Goal: Book appointment/travel/reservation

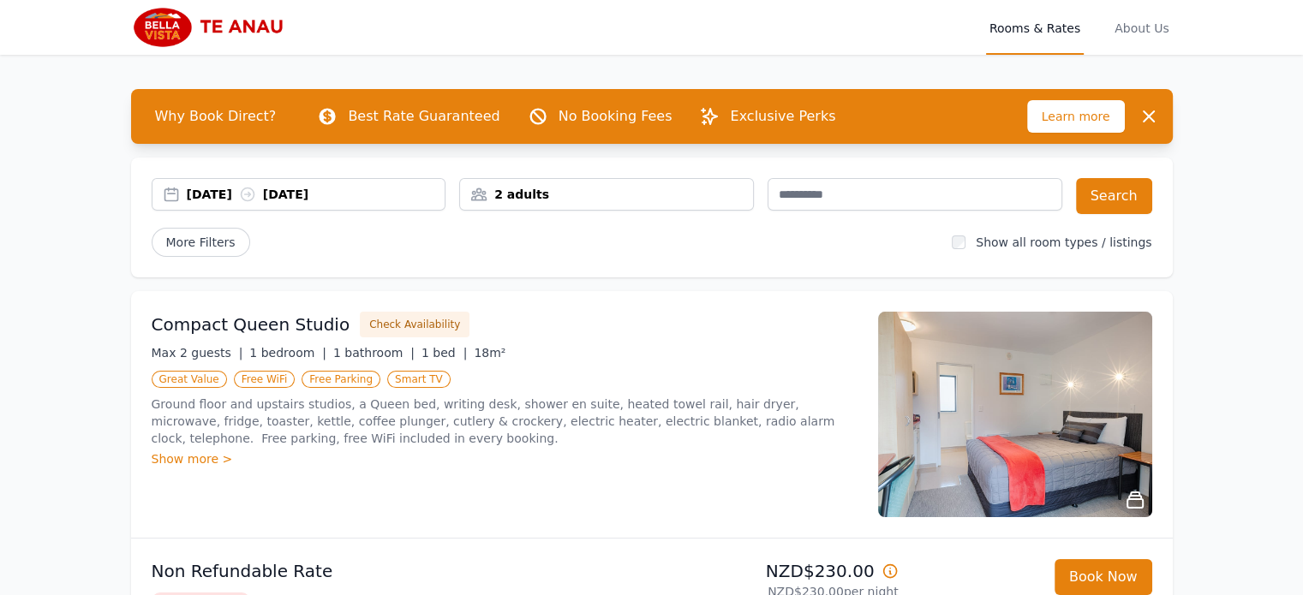
click at [218, 188] on div "[DATE] [DATE]" at bounding box center [316, 194] width 259 height 17
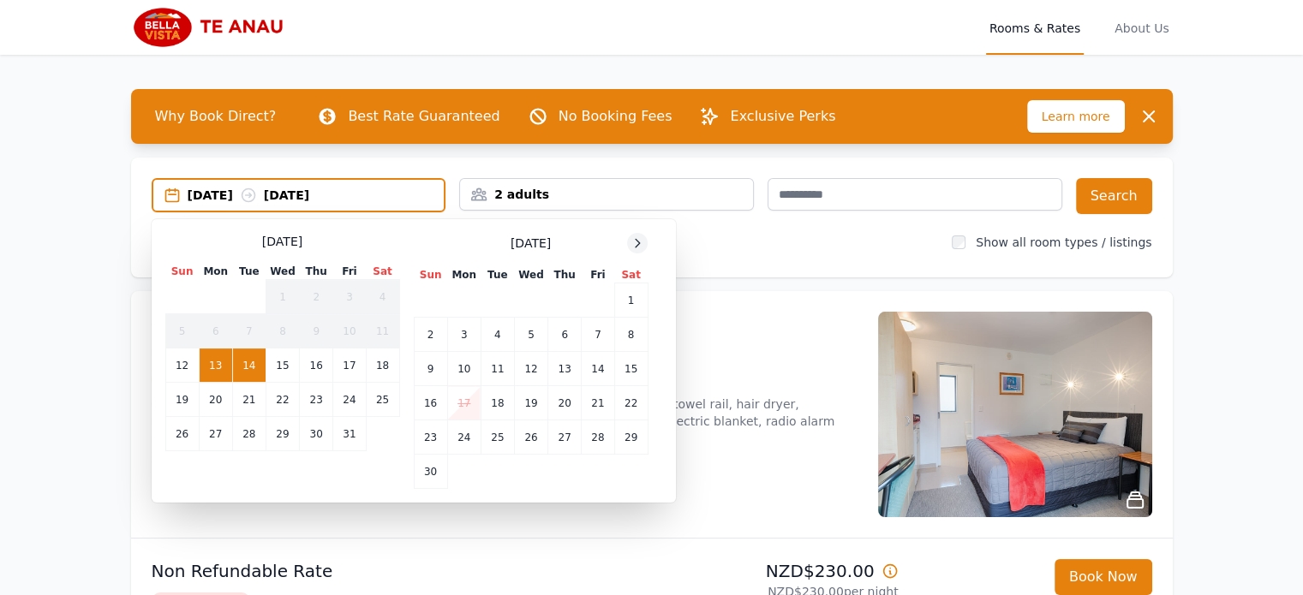
click at [635, 244] on icon at bounding box center [637, 243] width 14 height 14
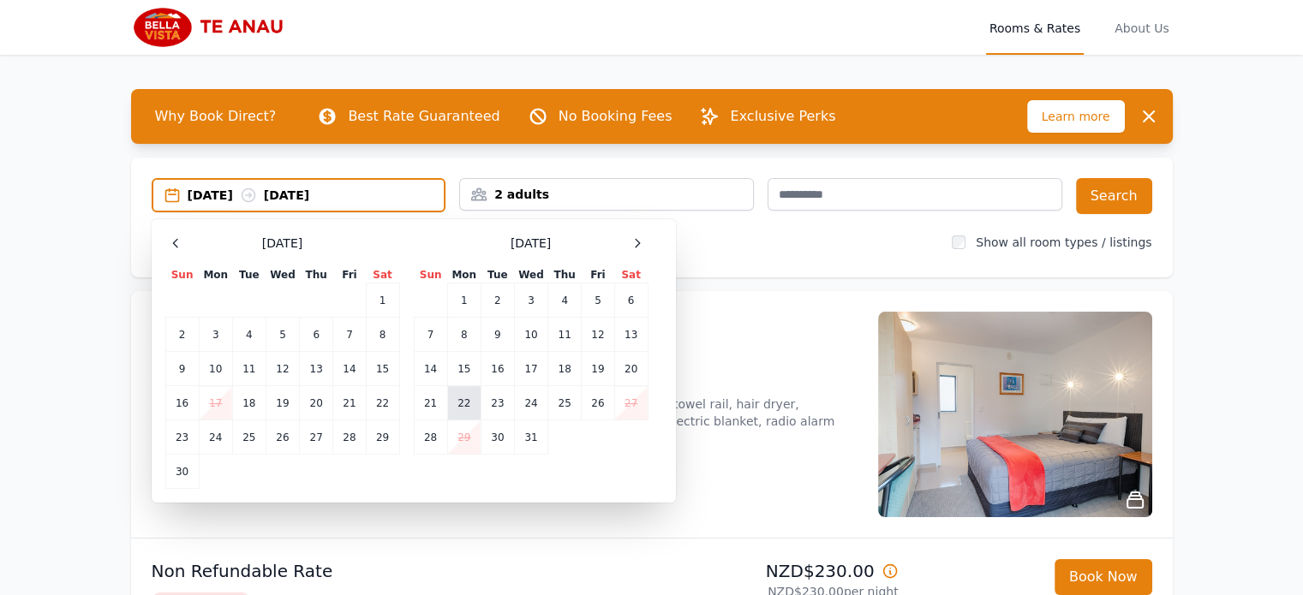
click at [469, 406] on td "22" at bounding box center [463, 403] width 33 height 34
click at [524, 403] on td "24" at bounding box center [530, 403] width 33 height 34
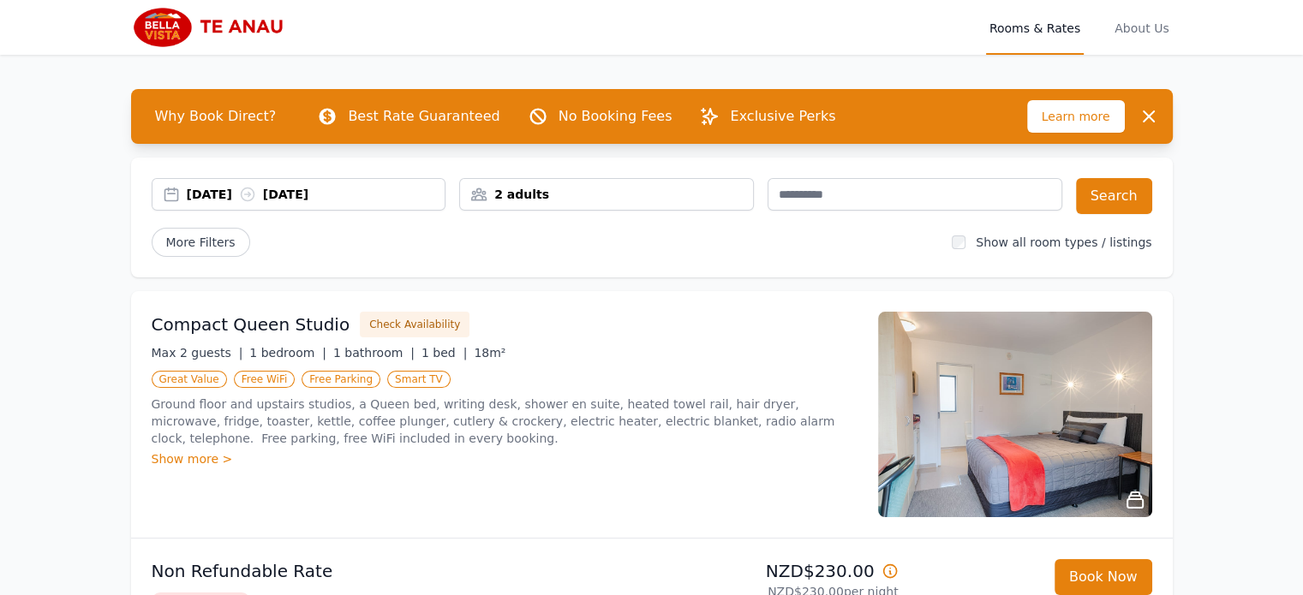
click at [540, 194] on div "2 adults" at bounding box center [606, 194] width 293 height 17
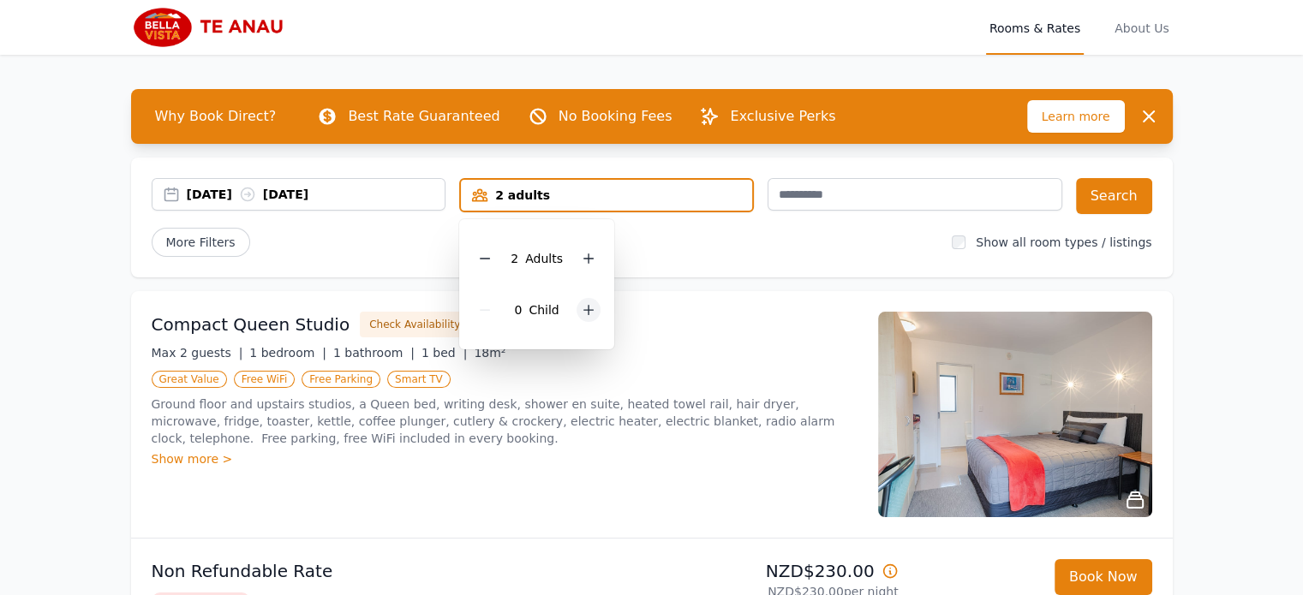
click at [593, 312] on icon at bounding box center [589, 310] width 14 height 14
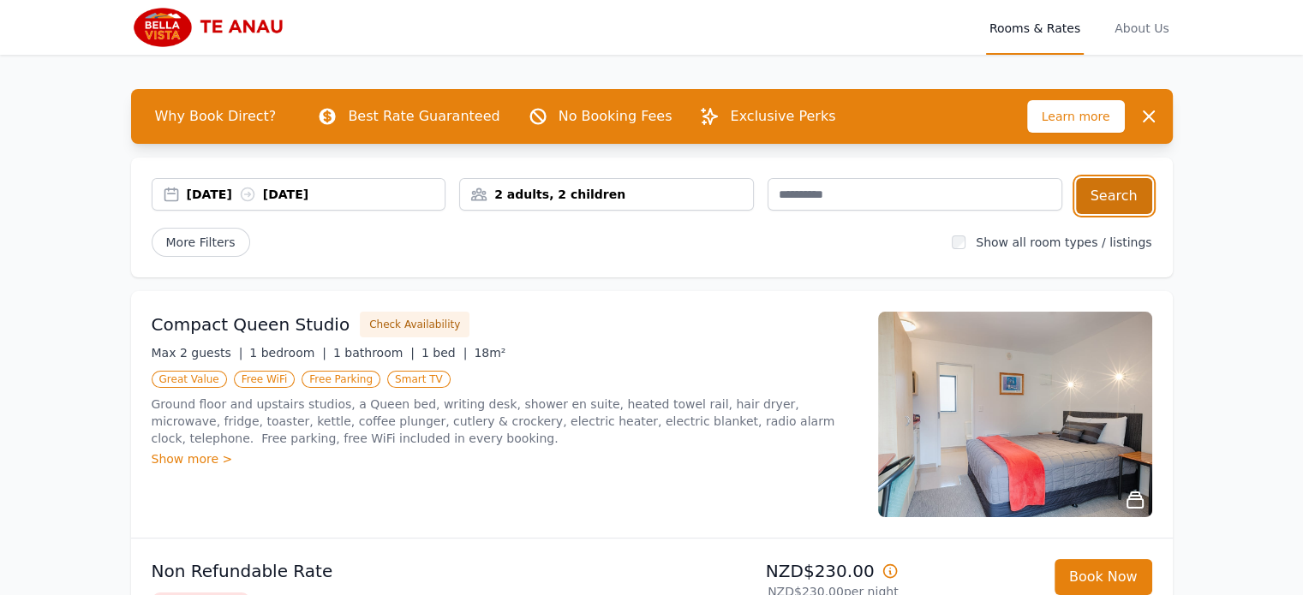
click at [1116, 194] on button "Search" at bounding box center [1114, 196] width 76 height 36
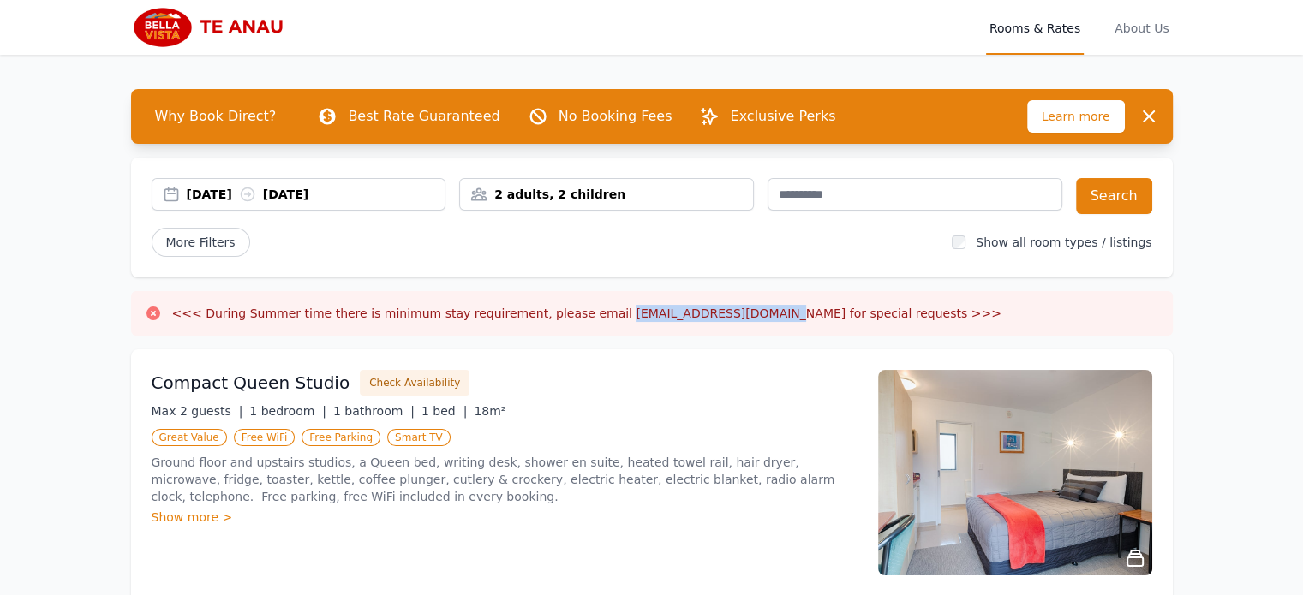
drag, startPoint x: 716, startPoint y: 311, endPoint x: 586, endPoint y: 310, distance: 130.2
click at [586, 310] on h3 "<<< During Summer time there is minimum stay requirement, please email [EMAIL_A…" at bounding box center [586, 313] width 829 height 17
copy h3 "[EMAIL_ADDRESS][DOMAIN_NAME]"
click at [158, 33] on img at bounding box center [213, 27] width 165 height 41
